Goal: Task Accomplishment & Management: Use online tool/utility

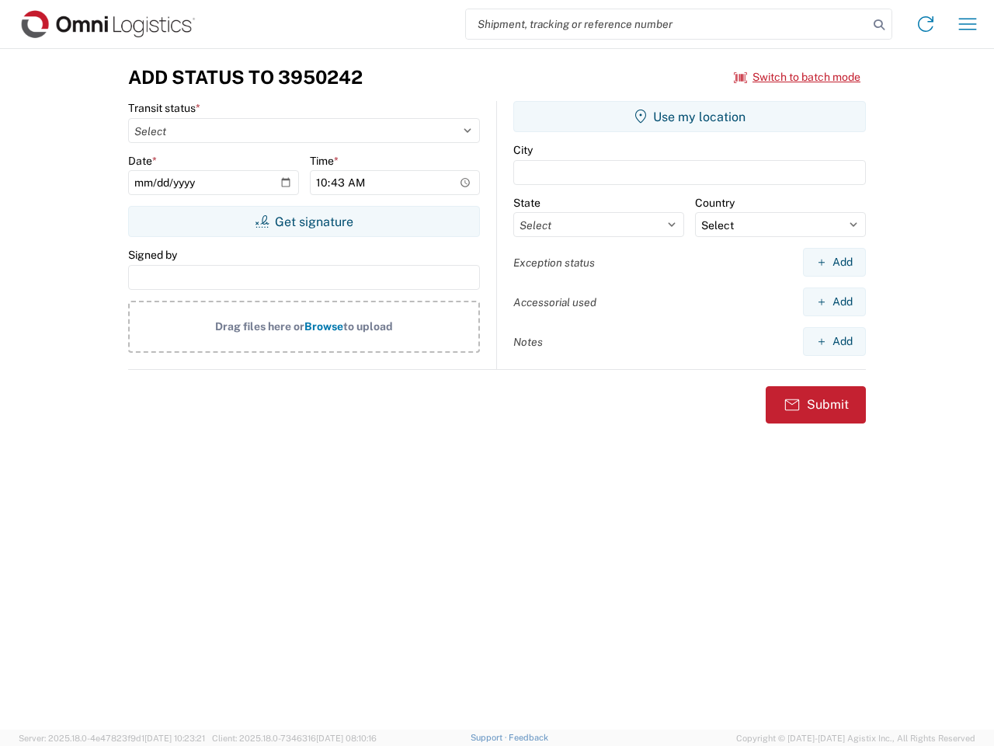
click at [667, 24] on input "search" at bounding box center [667, 24] width 402 height 30
click at [879, 25] on icon at bounding box center [879, 25] width 22 height 22
click at [926, 24] on icon at bounding box center [925, 24] width 25 height 25
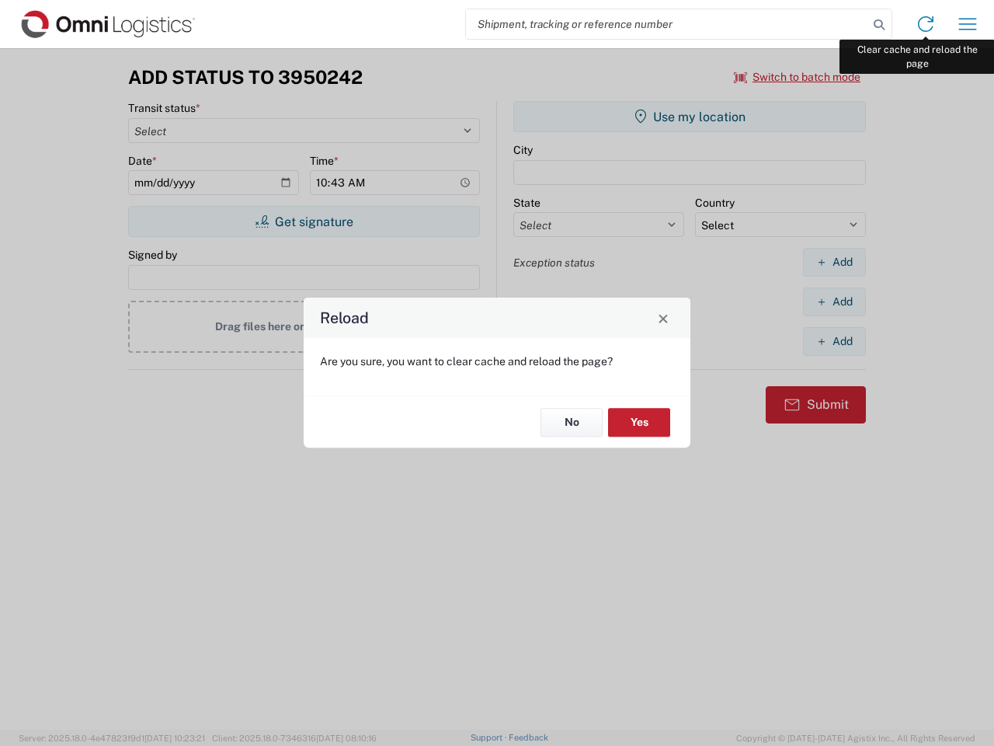
click at [968, 24] on div "Reload Are you sure, you want to clear cache and reload the page? No Yes" at bounding box center [497, 373] width 994 height 746
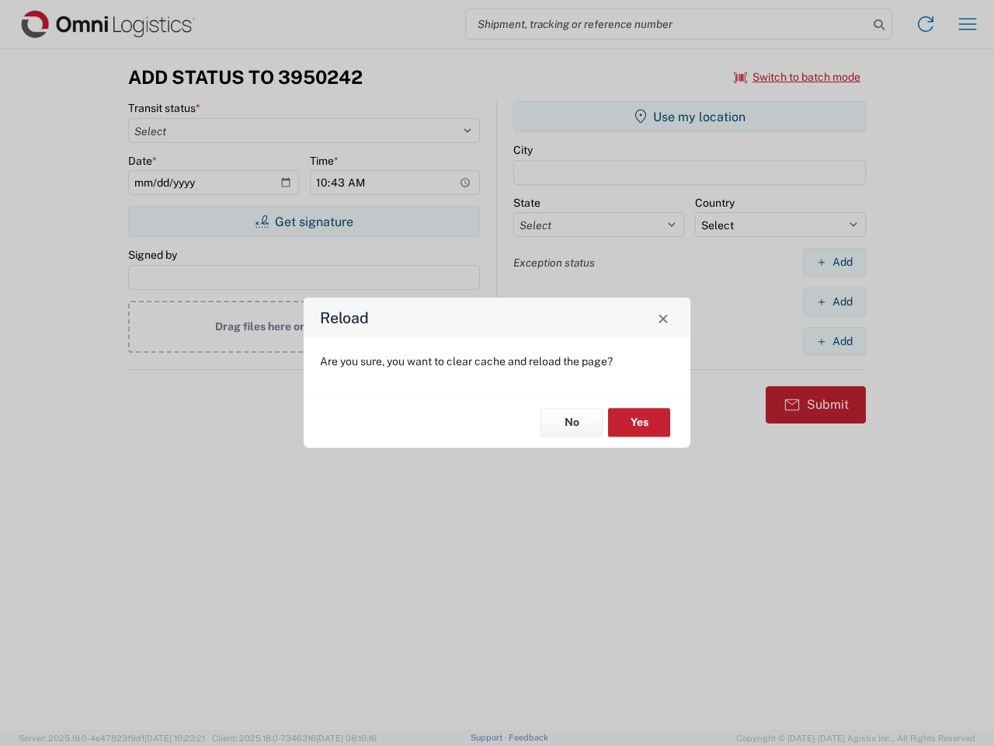
click at [798, 77] on div "Reload Are you sure, you want to clear cache and reload the page? No Yes" at bounding box center [497, 373] width 994 height 746
click at [304, 221] on div "Reload Are you sure, you want to clear cache and reload the page? No Yes" at bounding box center [497, 373] width 994 height 746
click at [690, 117] on div "Reload Are you sure, you want to clear cache and reload the page? No Yes" at bounding box center [497, 373] width 994 height 746
click at [834, 262] on div "Reload Are you sure, you want to clear cache and reload the page? No Yes" at bounding box center [497, 373] width 994 height 746
click at [834, 301] on div "Reload Are you sure, you want to clear cache and reload the page? No Yes" at bounding box center [497, 373] width 994 height 746
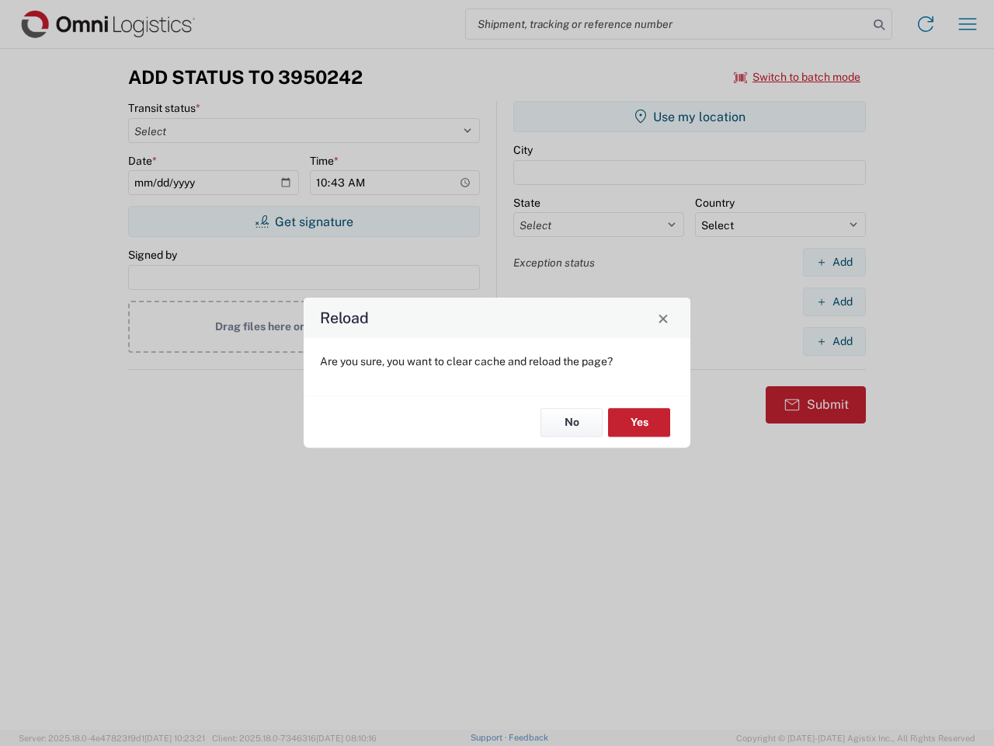
click at [834, 341] on div "Reload Are you sure, you want to clear cache and reload the page? No Yes" at bounding box center [497, 373] width 994 height 746
